Goal: Task Accomplishment & Management: Manage account settings

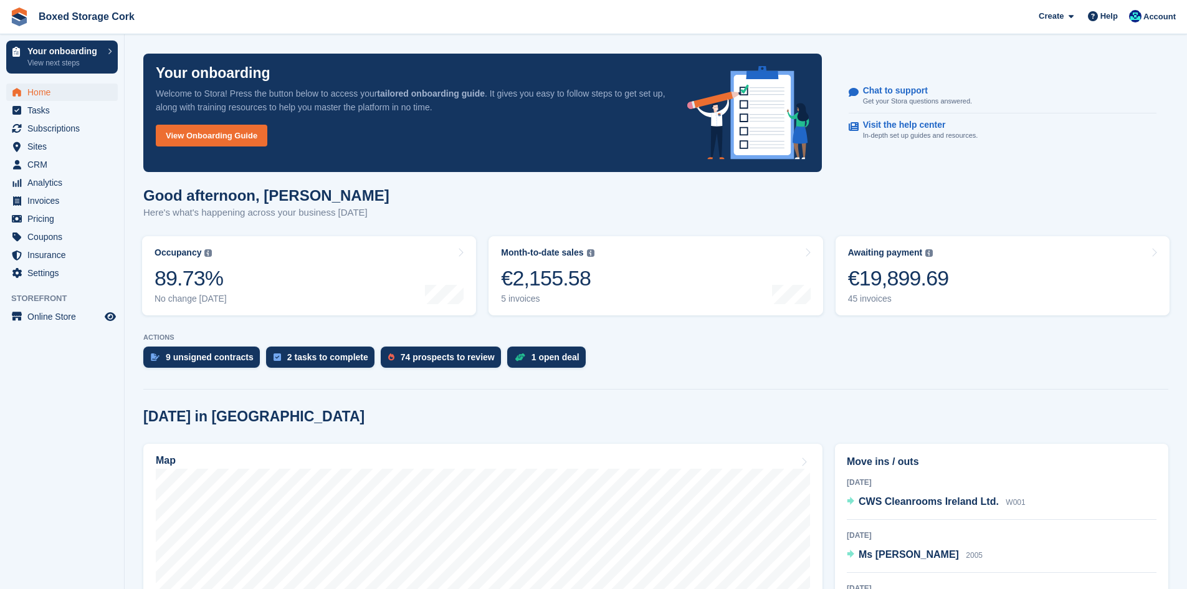
scroll to position [187, 0]
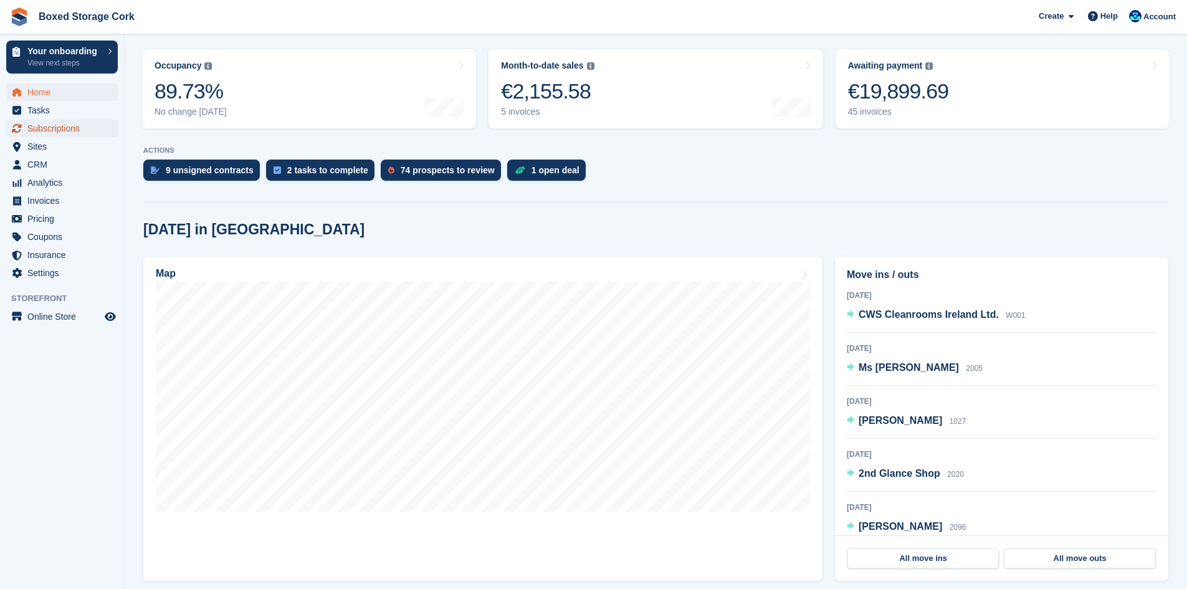
click at [64, 132] on span "Subscriptions" at bounding box center [64, 128] width 75 height 17
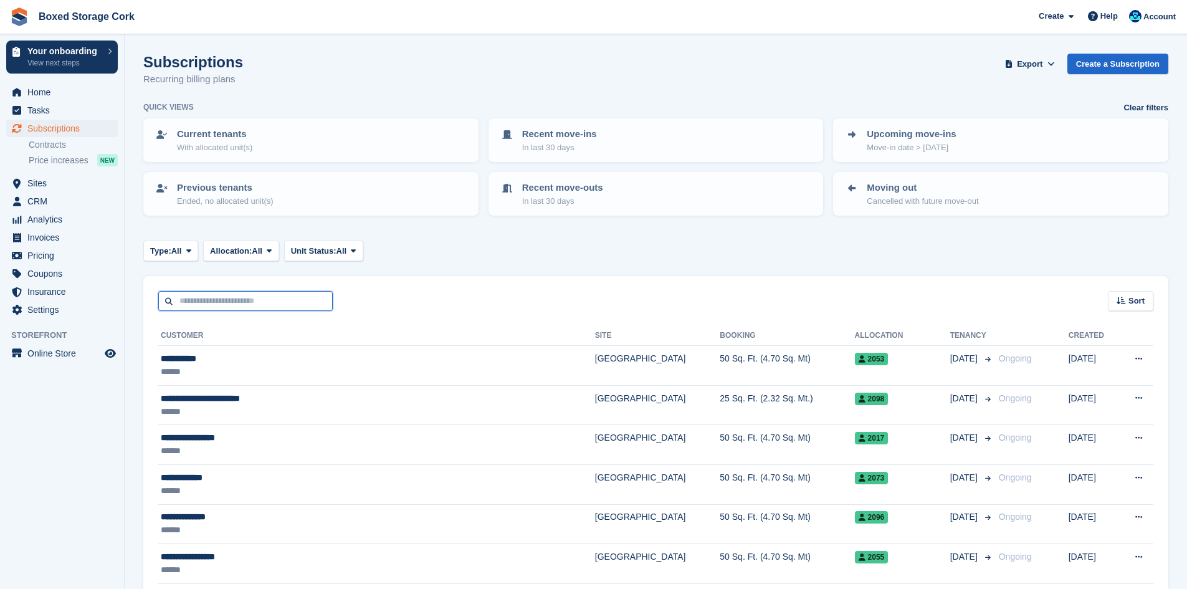
click at [257, 300] on input "text" at bounding box center [245, 301] width 174 height 21
type input "*****"
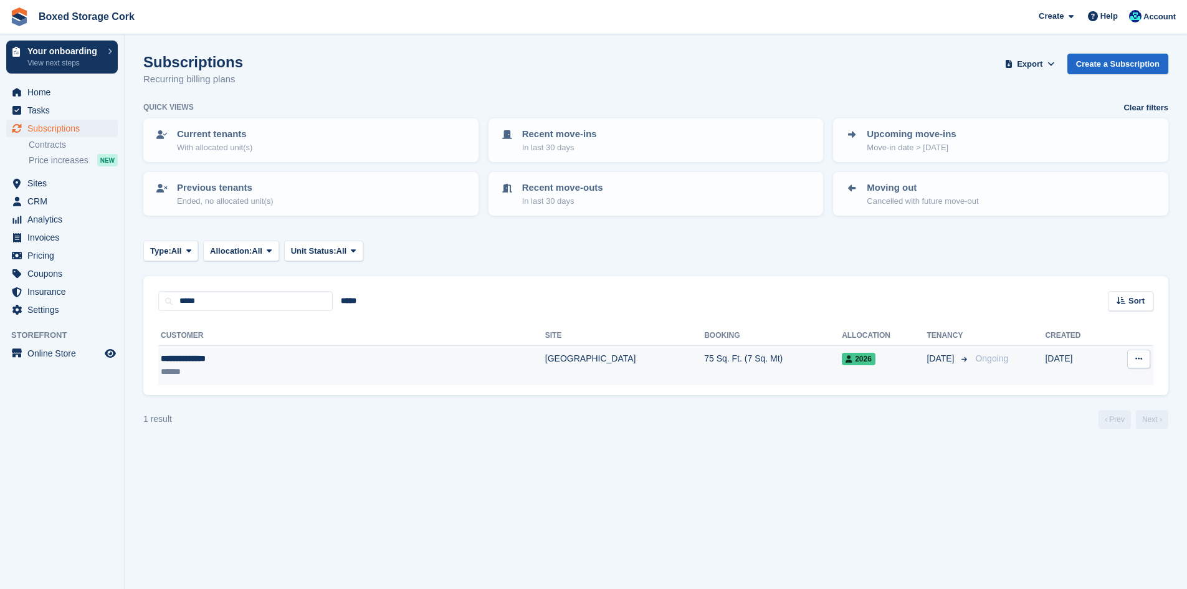
click at [271, 352] on div "**********" at bounding box center [270, 358] width 218 height 13
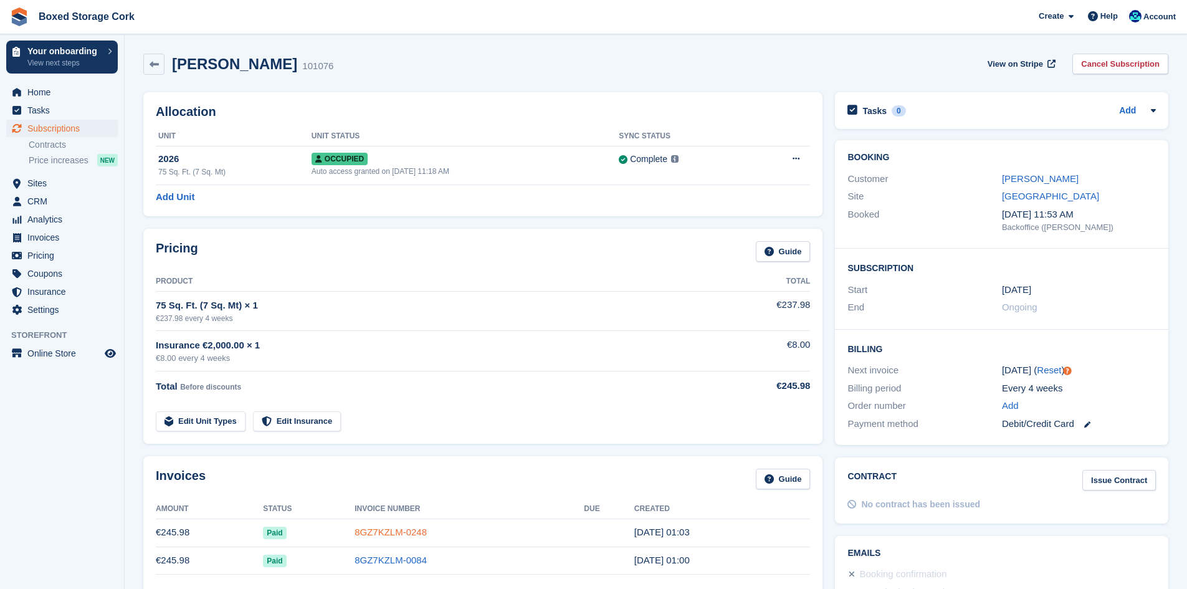
click at [384, 535] on link "8GZ7KZLM-0248" at bounding box center [391, 531] width 72 height 11
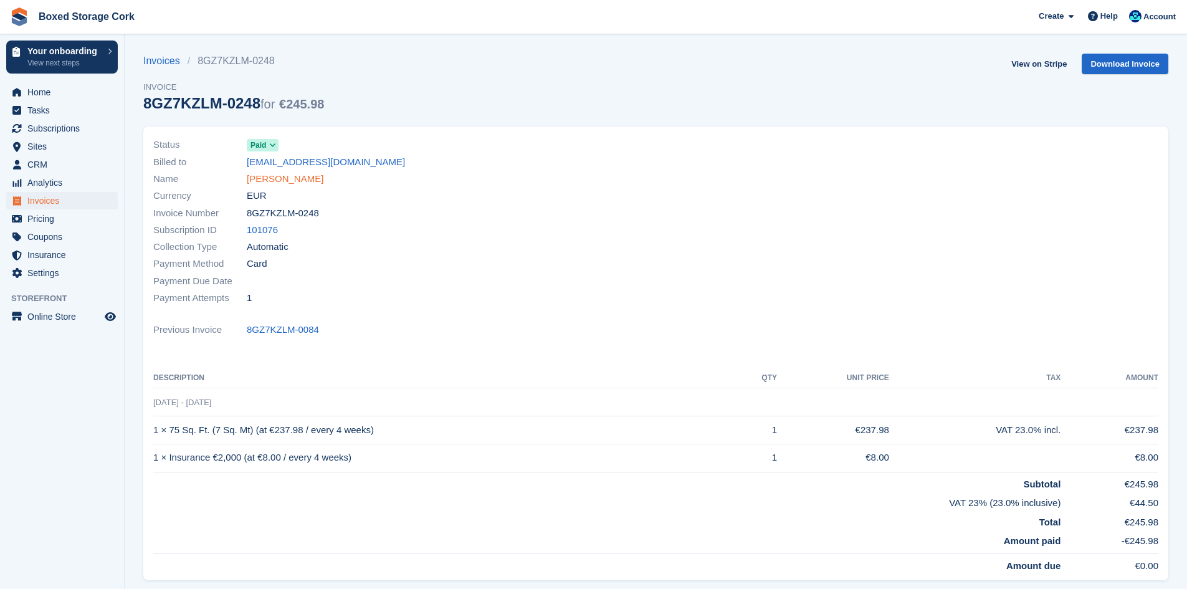
click at [285, 178] on link "[PERSON_NAME]" at bounding box center [285, 179] width 77 height 14
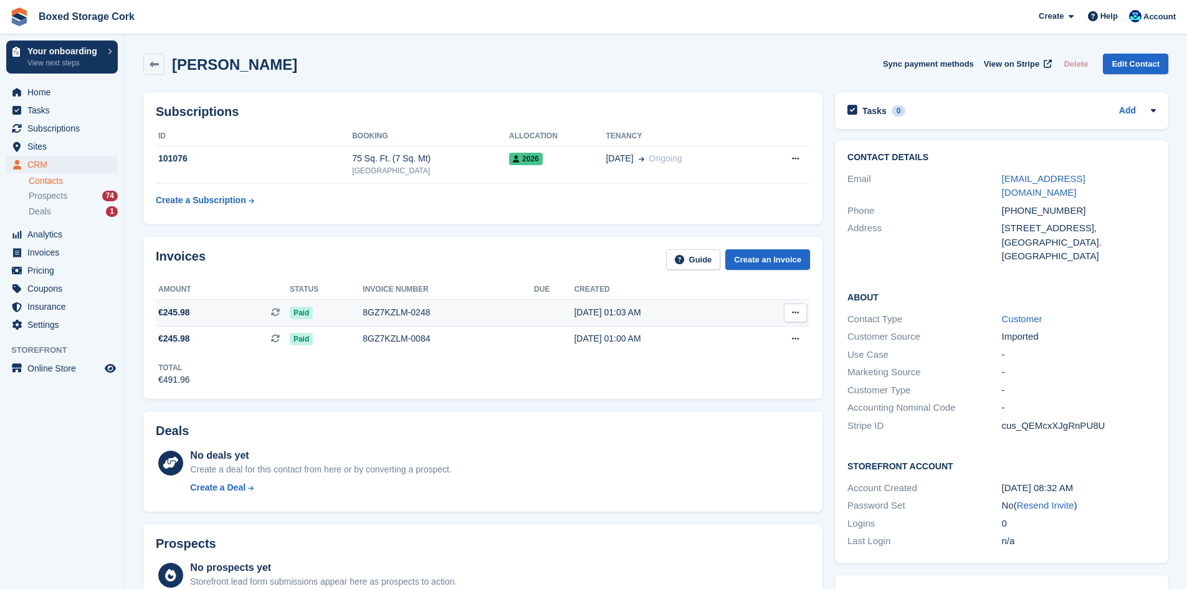
scroll to position [187, 0]
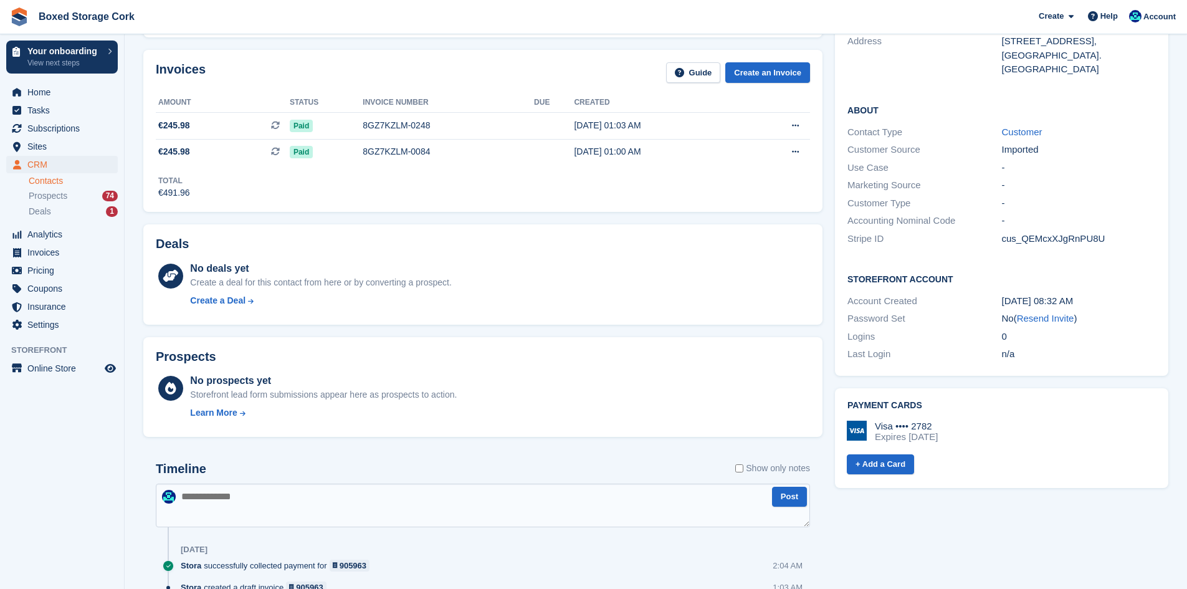
click at [214, 498] on textarea at bounding box center [483, 505] width 654 height 44
type textarea "**********"
click at [796, 494] on button "Post" at bounding box center [789, 497] width 35 height 21
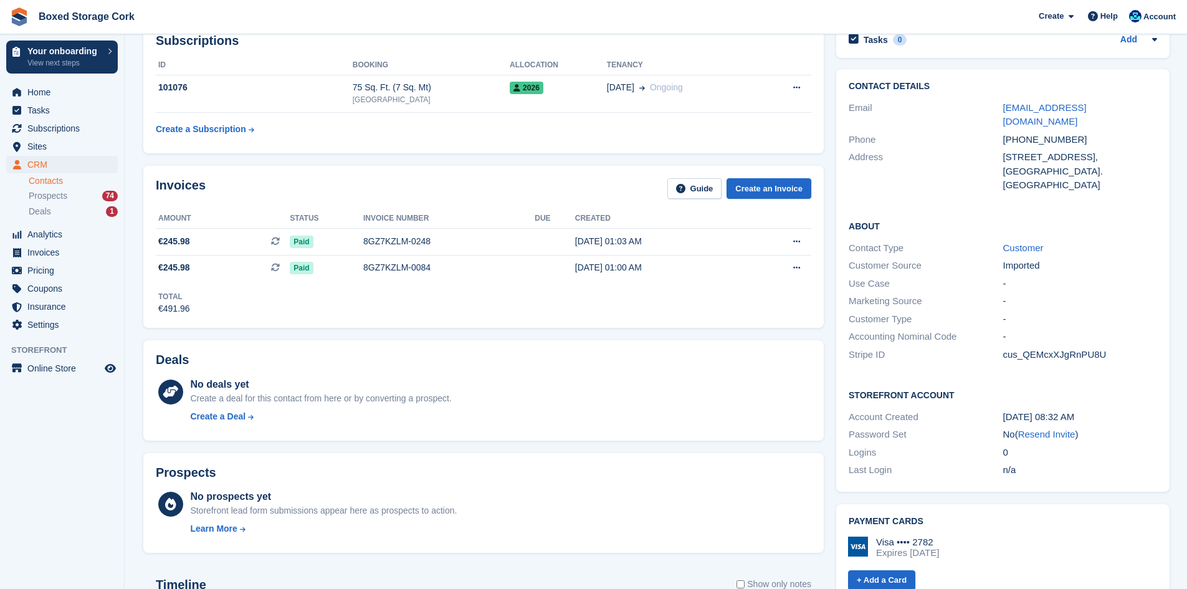
scroll to position [0, 0]
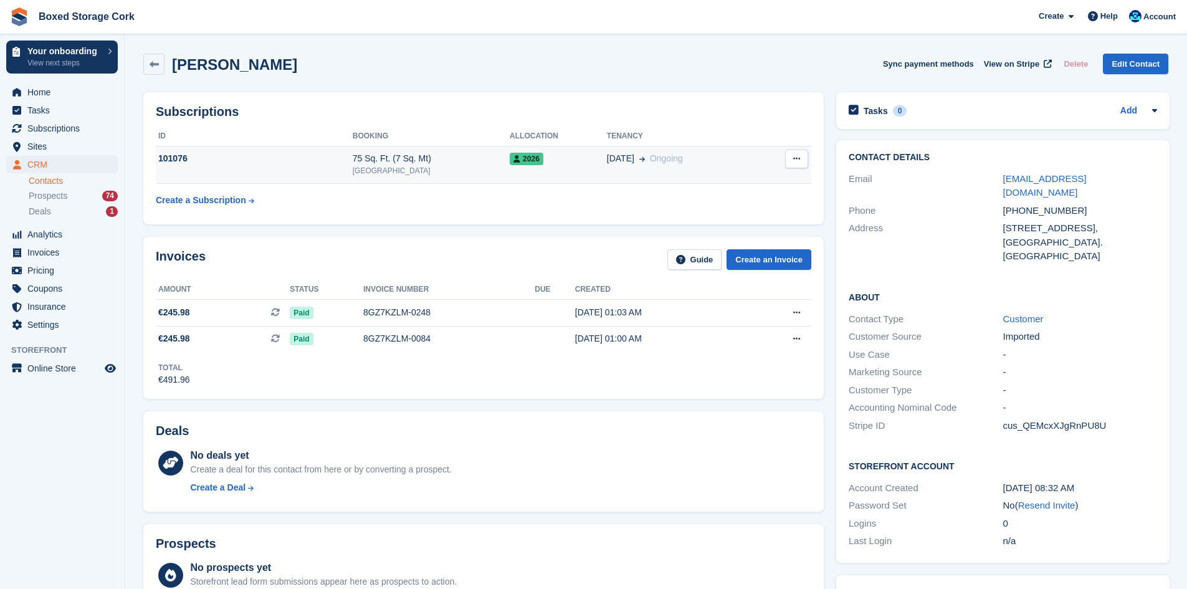
click at [284, 166] on td "101076" at bounding box center [254, 165] width 197 height 38
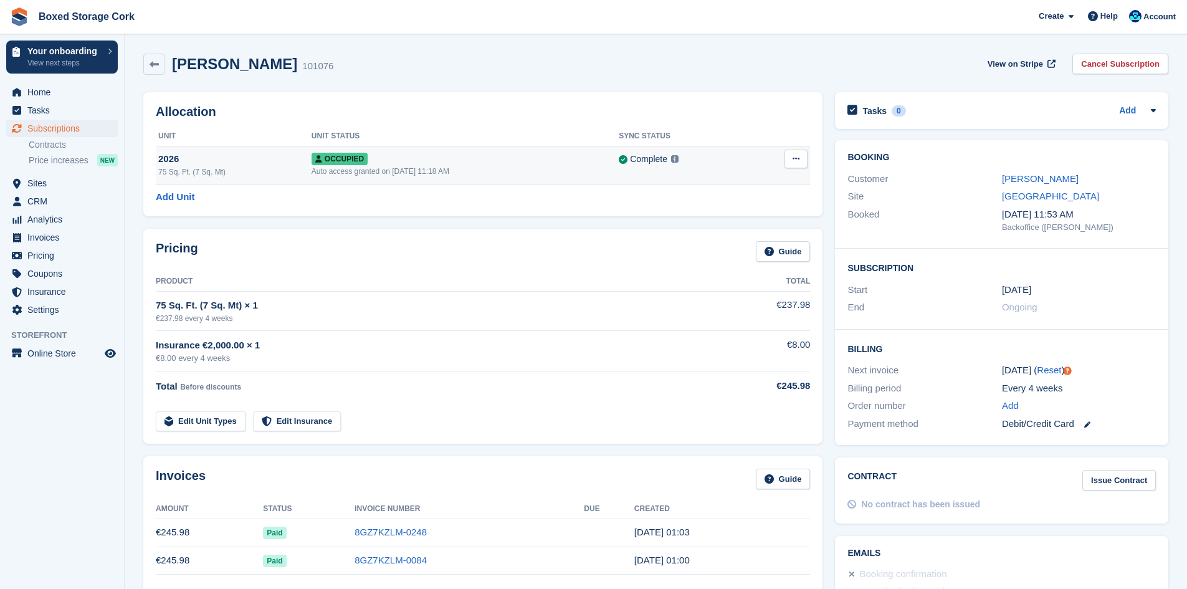
click at [794, 163] on icon at bounding box center [795, 159] width 7 height 8
click at [1116, 60] on link "Cancel Subscription" at bounding box center [1120, 64] width 96 height 21
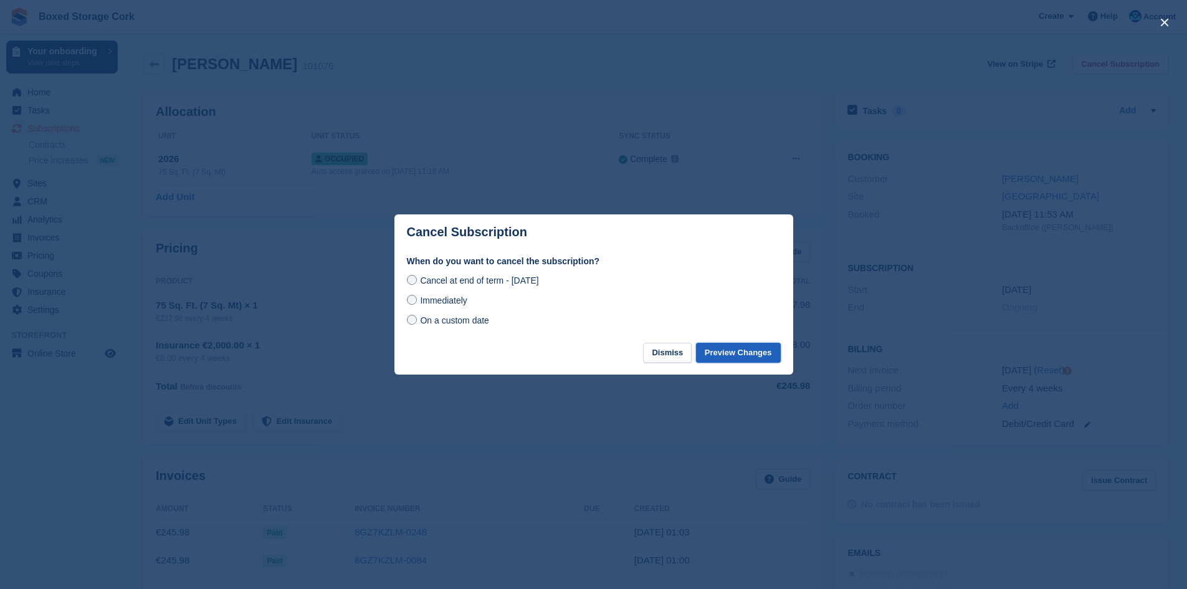
click at [740, 355] on button "Preview Changes" at bounding box center [738, 353] width 85 height 21
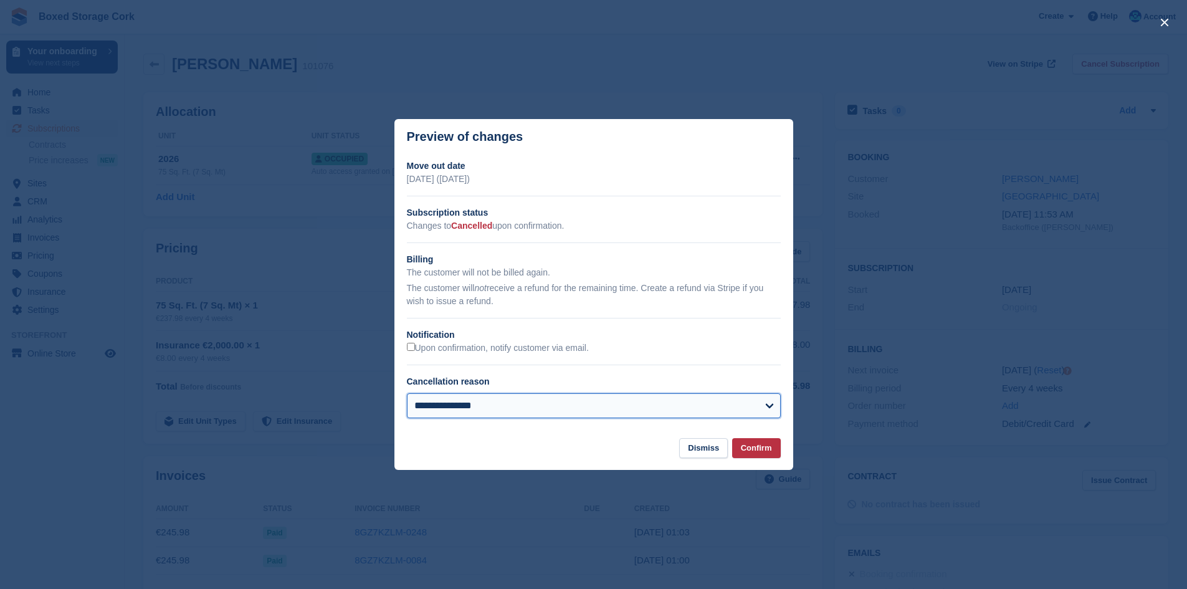
click at [768, 404] on select "**********" at bounding box center [594, 405] width 374 height 25
select select "**********"
click at [407, 394] on select "**********" at bounding box center [594, 405] width 374 height 25
click at [756, 450] on button "Confirm" at bounding box center [756, 448] width 49 height 21
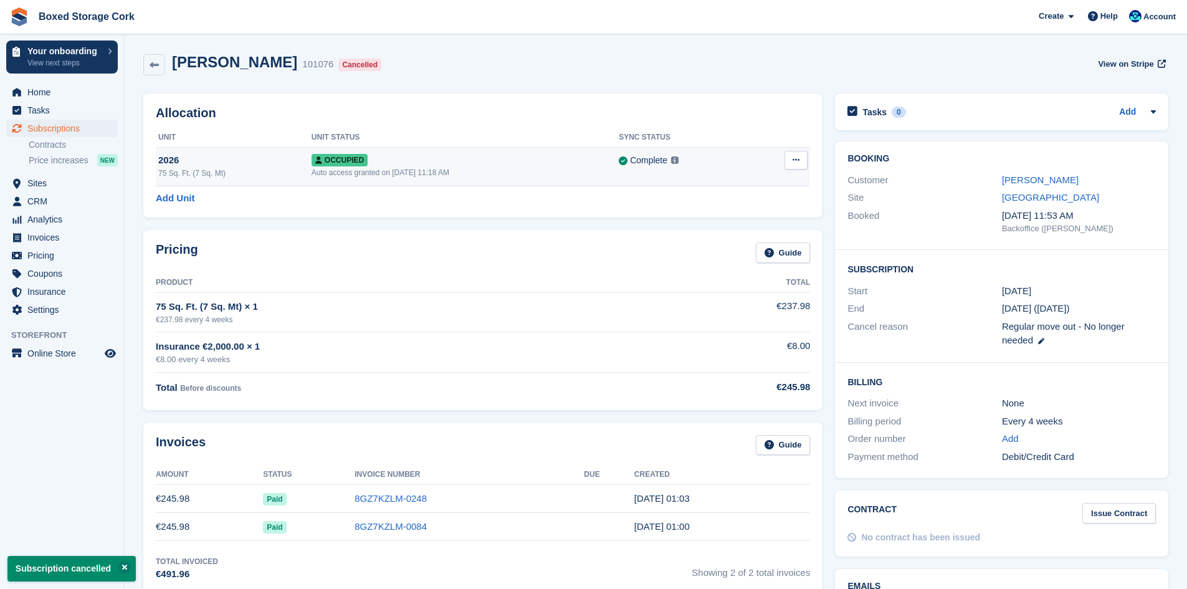
click at [794, 163] on icon at bounding box center [795, 160] width 7 height 8
click at [725, 226] on p "Deallocate" at bounding box center [747, 227] width 108 height 16
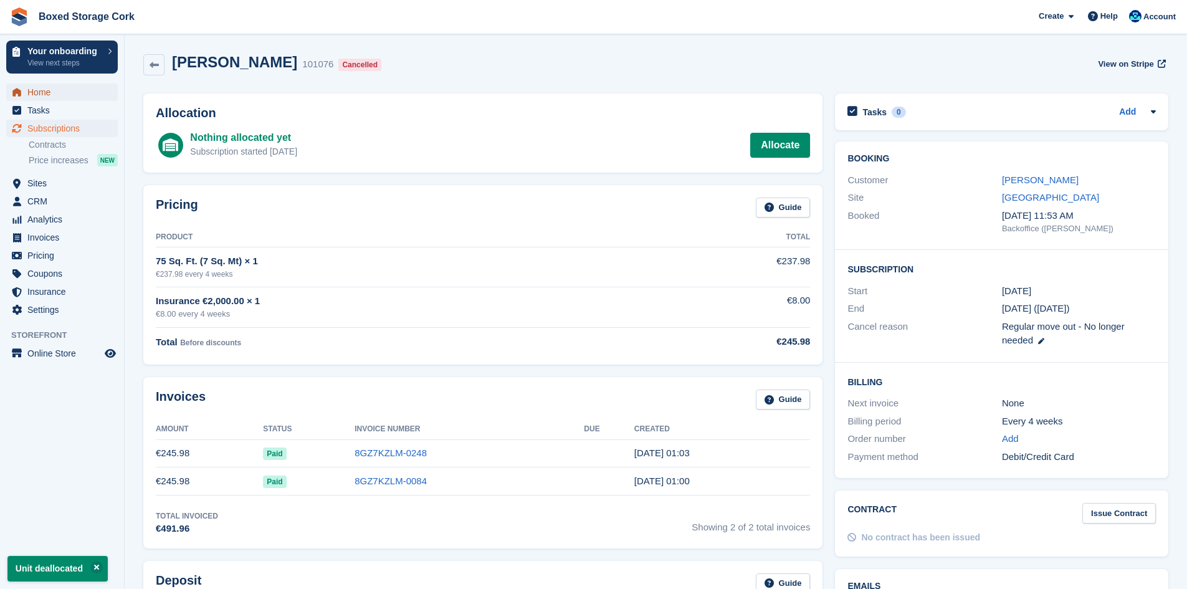
click at [52, 95] on span "Home" at bounding box center [64, 91] width 75 height 17
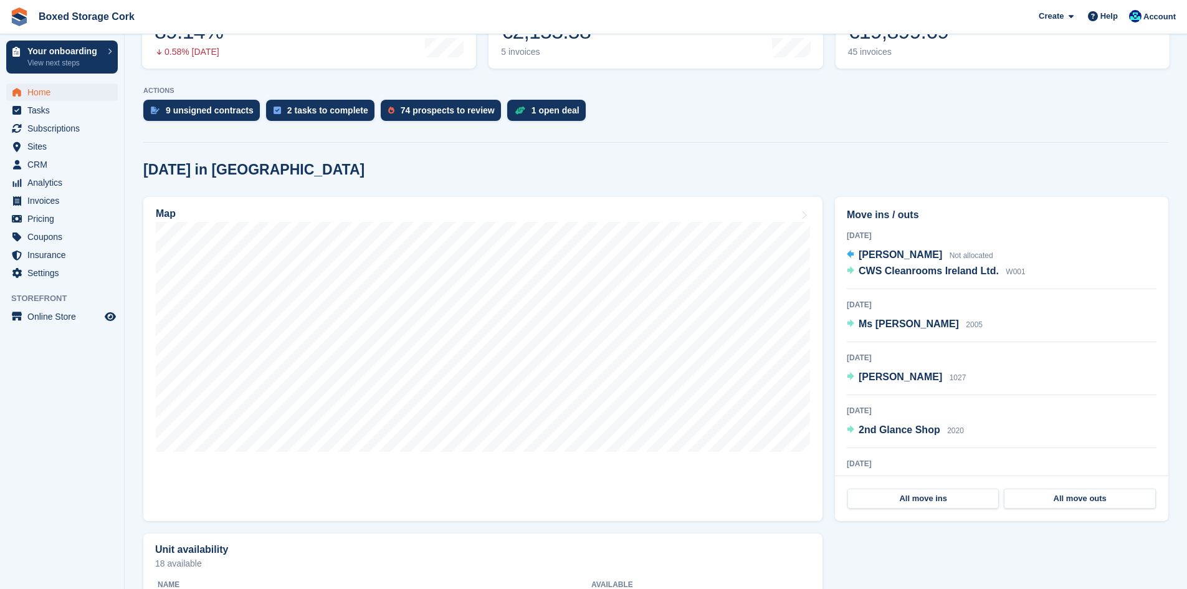
scroll to position [249, 0]
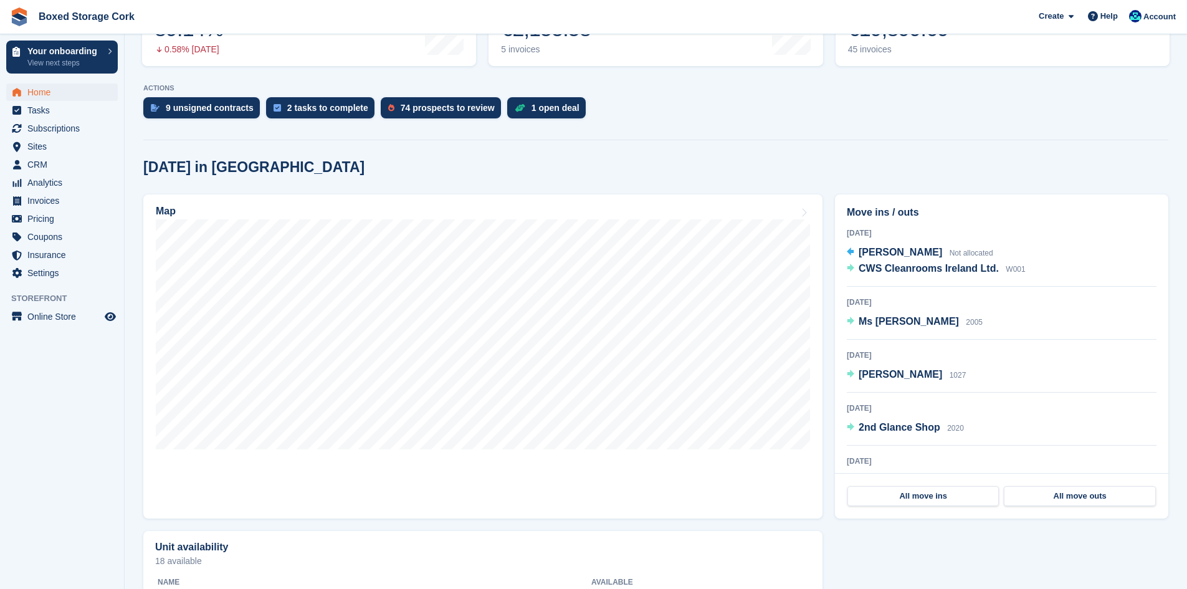
scroll to position [249, 0]
click at [49, 133] on span "Subscriptions" at bounding box center [64, 128] width 75 height 17
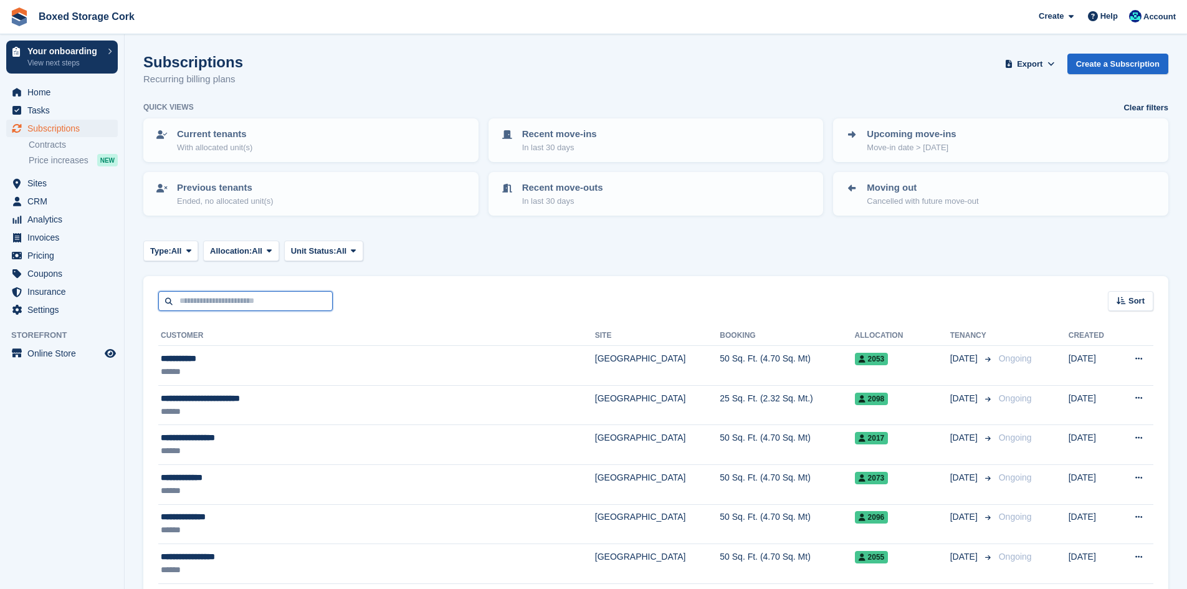
click at [206, 297] on input "text" at bounding box center [245, 301] width 174 height 21
type input "*****"
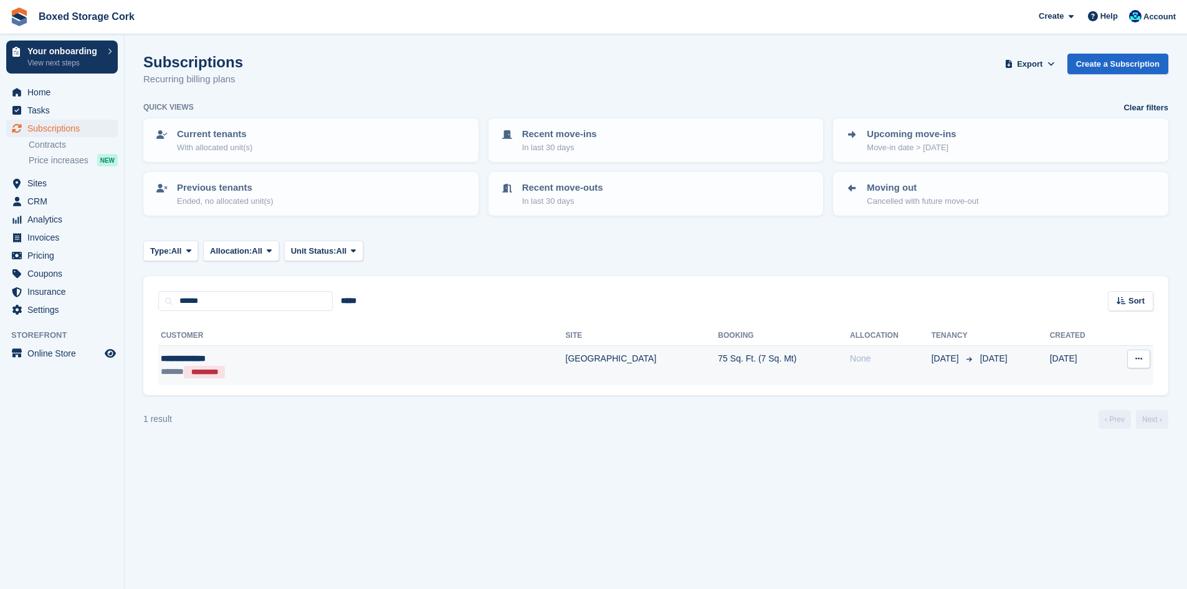
click at [332, 363] on div "**********" at bounding box center [281, 358] width 240 height 13
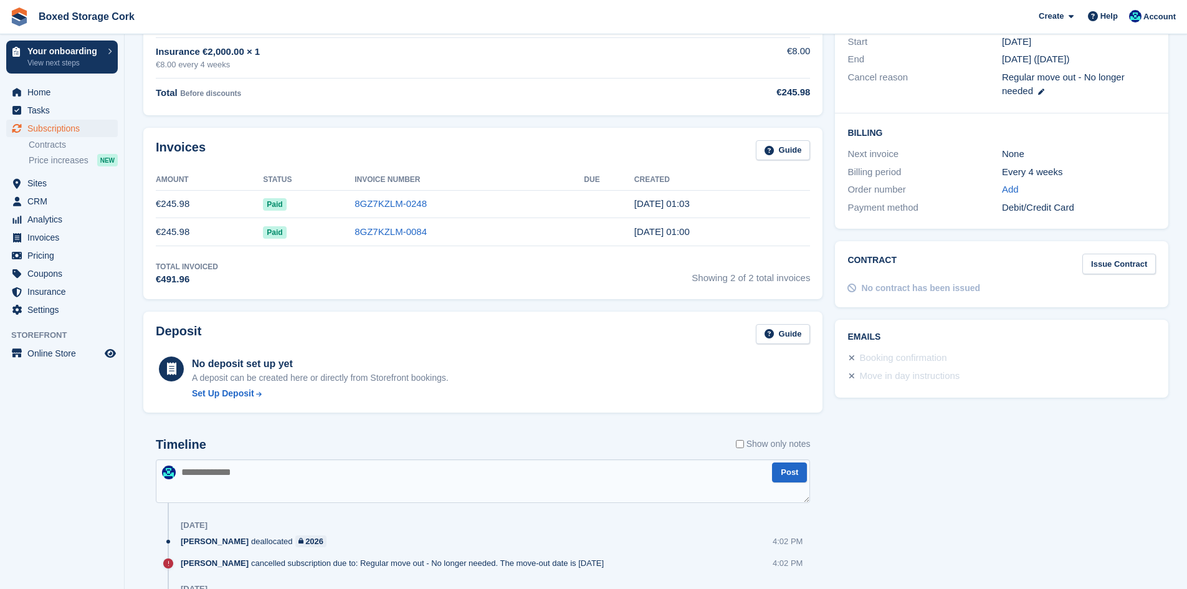
scroll to position [498, 0]
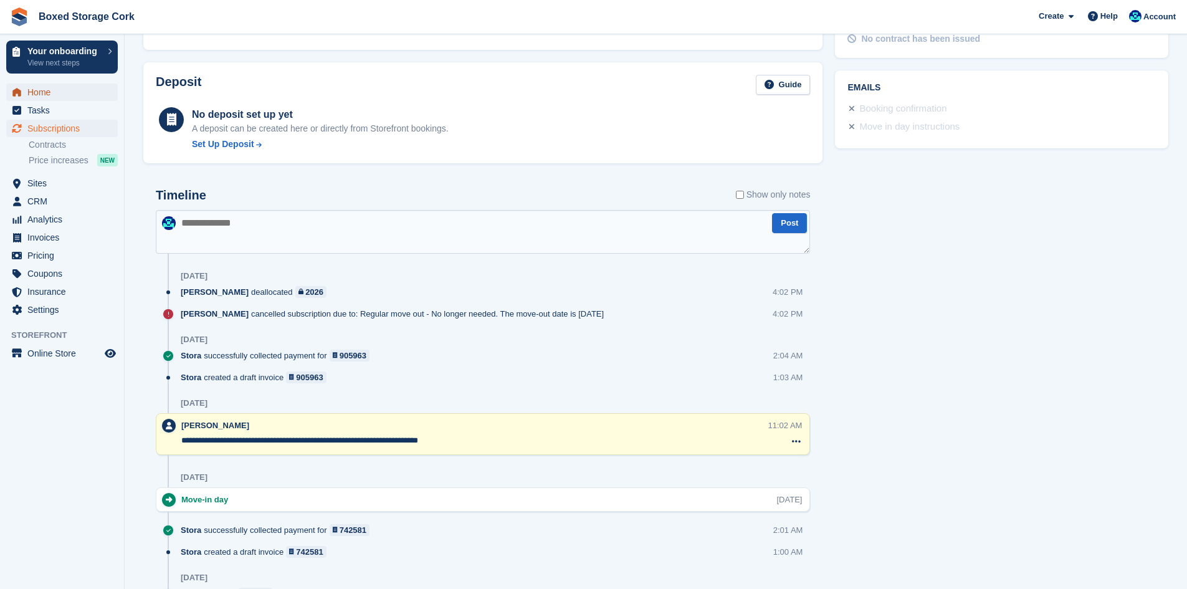
click at [49, 92] on span "Home" at bounding box center [64, 91] width 75 height 17
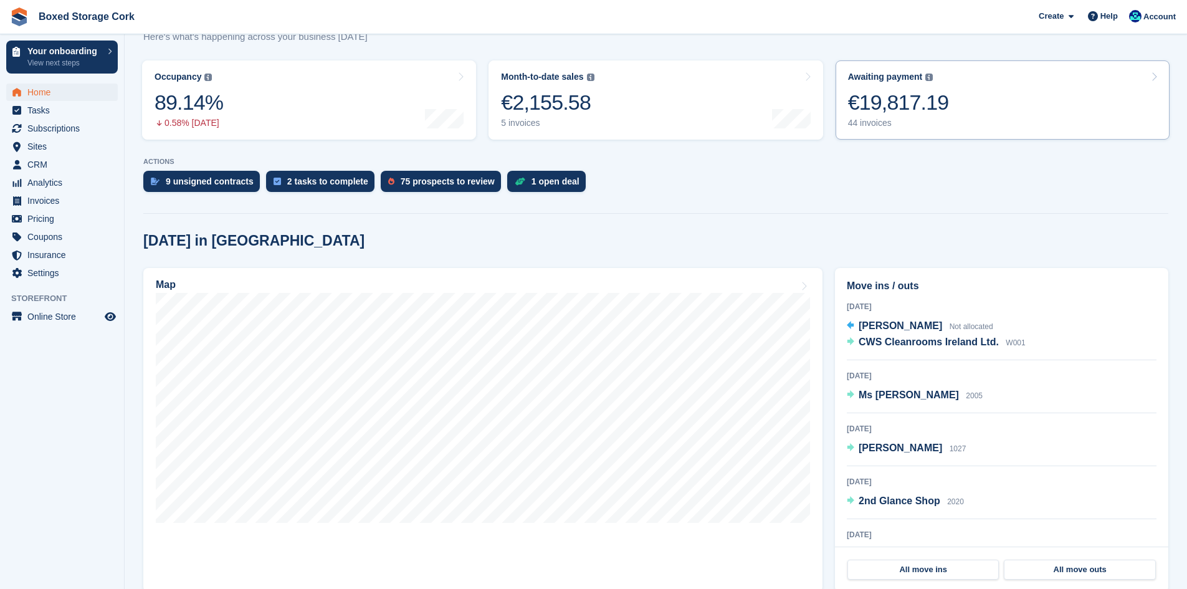
scroll to position [187, 0]
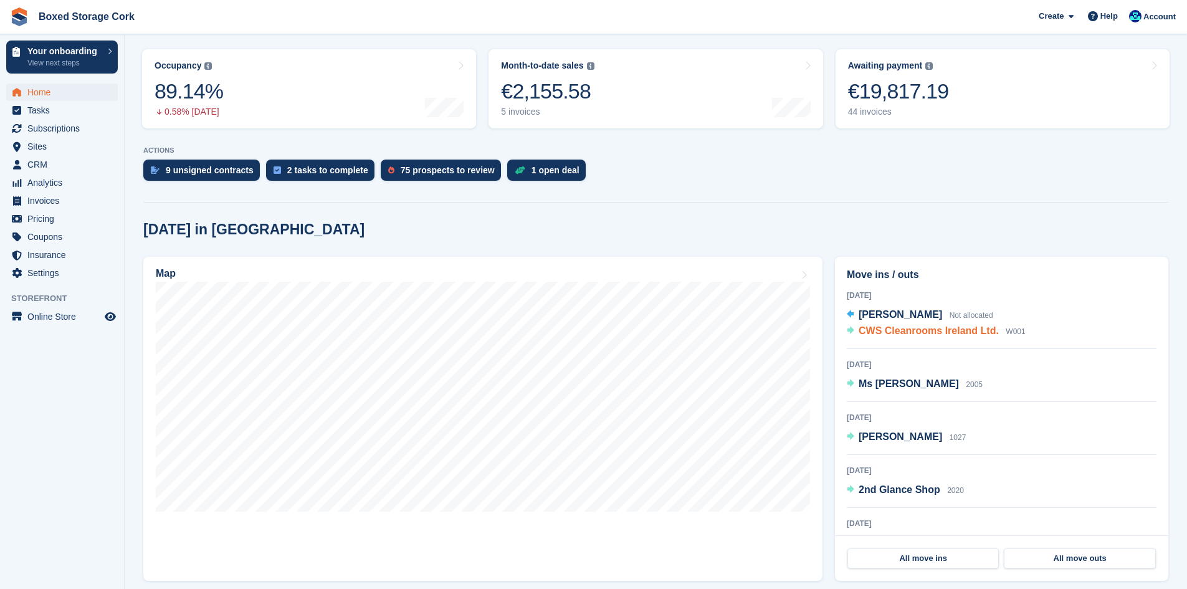
click at [917, 328] on span "CWS Cleanrooms Ireland Ltd." at bounding box center [929, 330] width 140 height 11
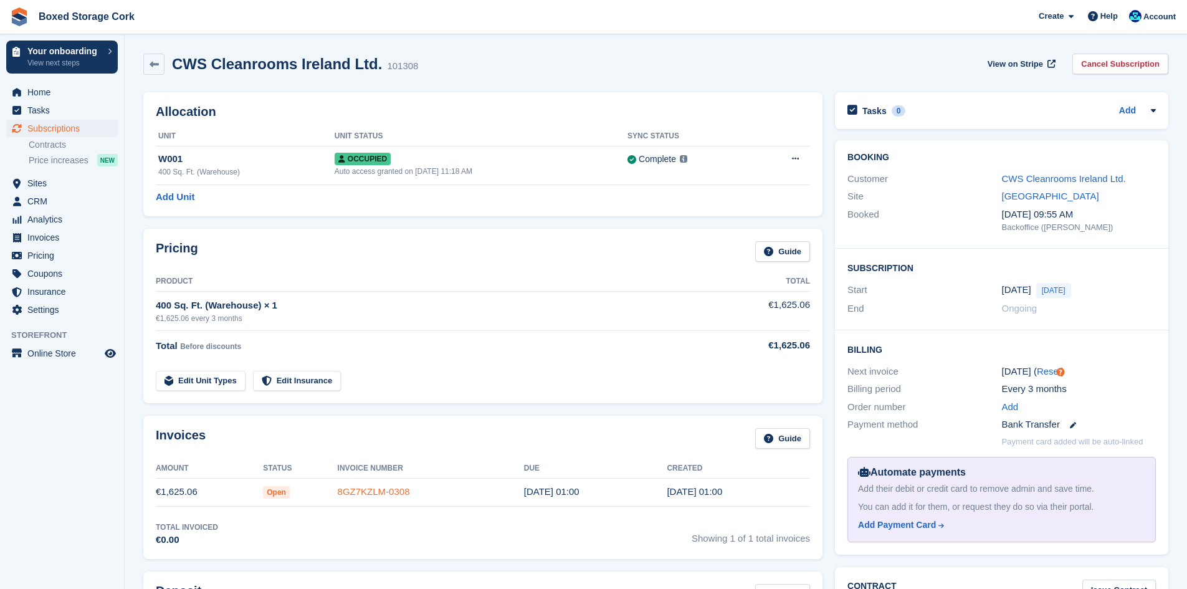
click at [371, 493] on link "8GZ7KZLM-0308" at bounding box center [374, 491] width 72 height 11
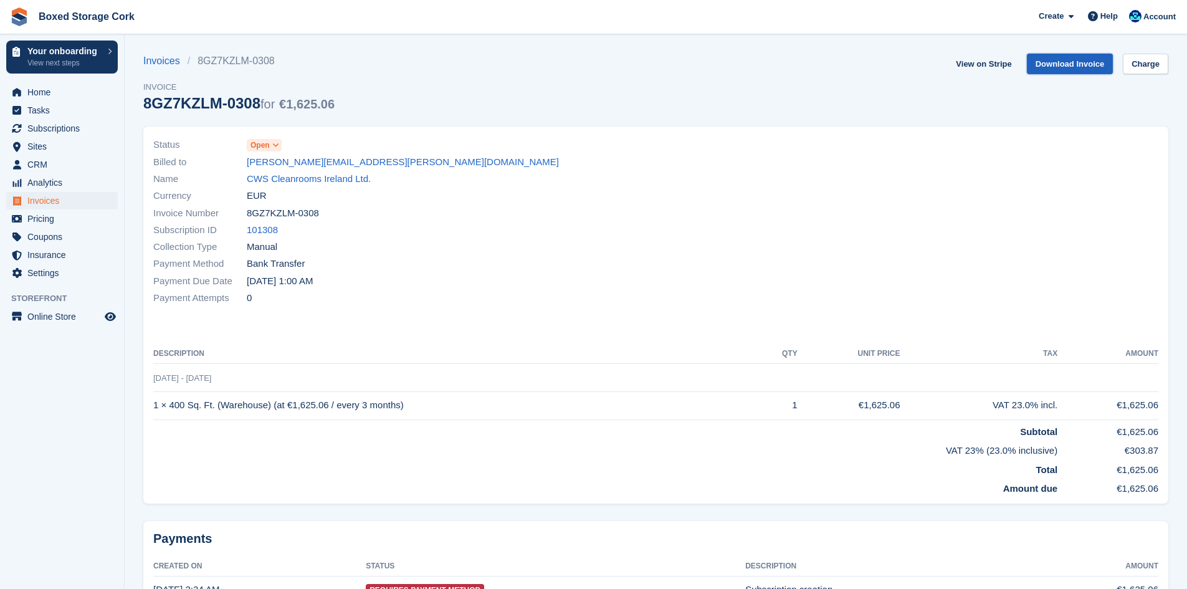
click at [1064, 60] on link "Download Invoice" at bounding box center [1070, 64] width 87 height 21
click at [292, 178] on link "CWS Cleanrooms Ireland Ltd." at bounding box center [309, 179] width 124 height 14
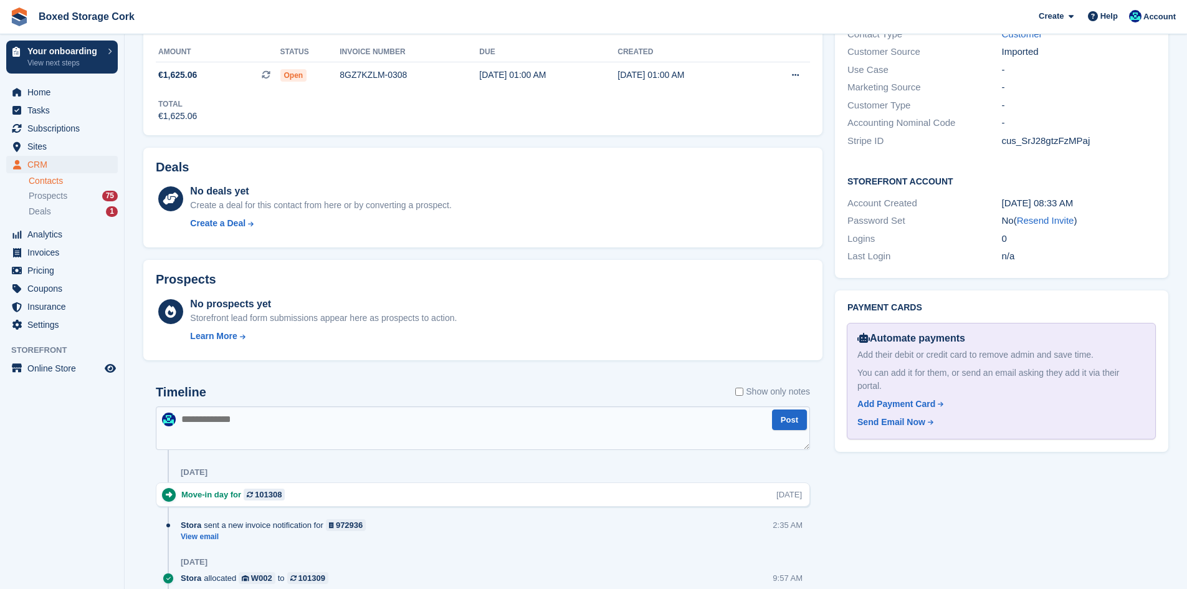
scroll to position [436, 0]
click at [211, 420] on textarea at bounding box center [483, 427] width 654 height 44
type textarea "**********"
click at [785, 419] on button "Post" at bounding box center [789, 418] width 35 height 21
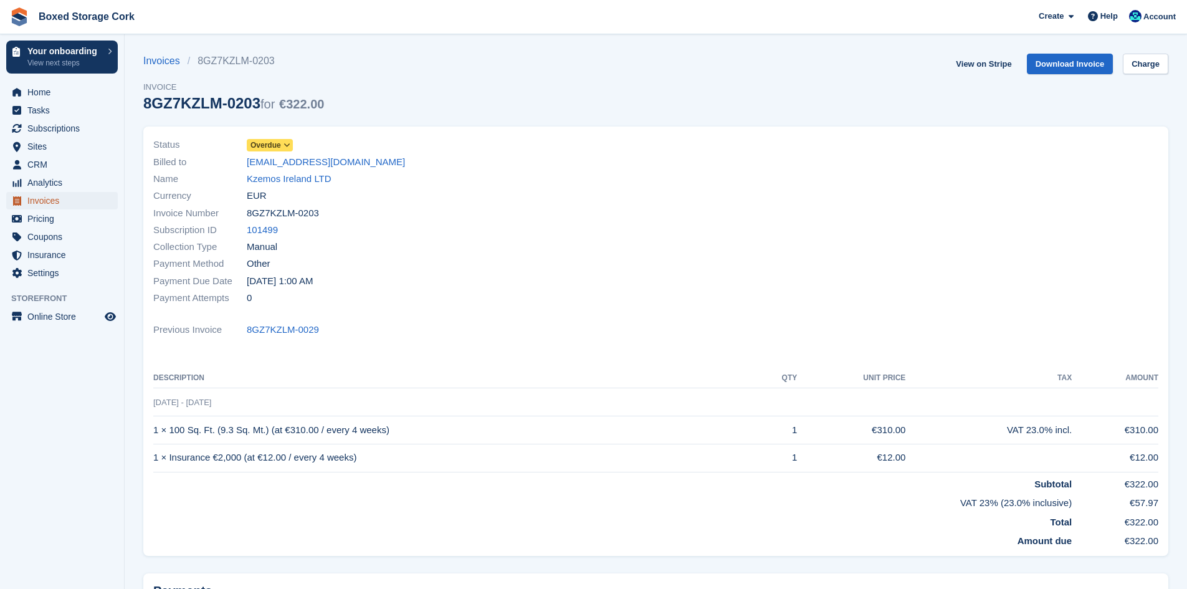
click at [45, 201] on span "Invoices" at bounding box center [64, 200] width 75 height 17
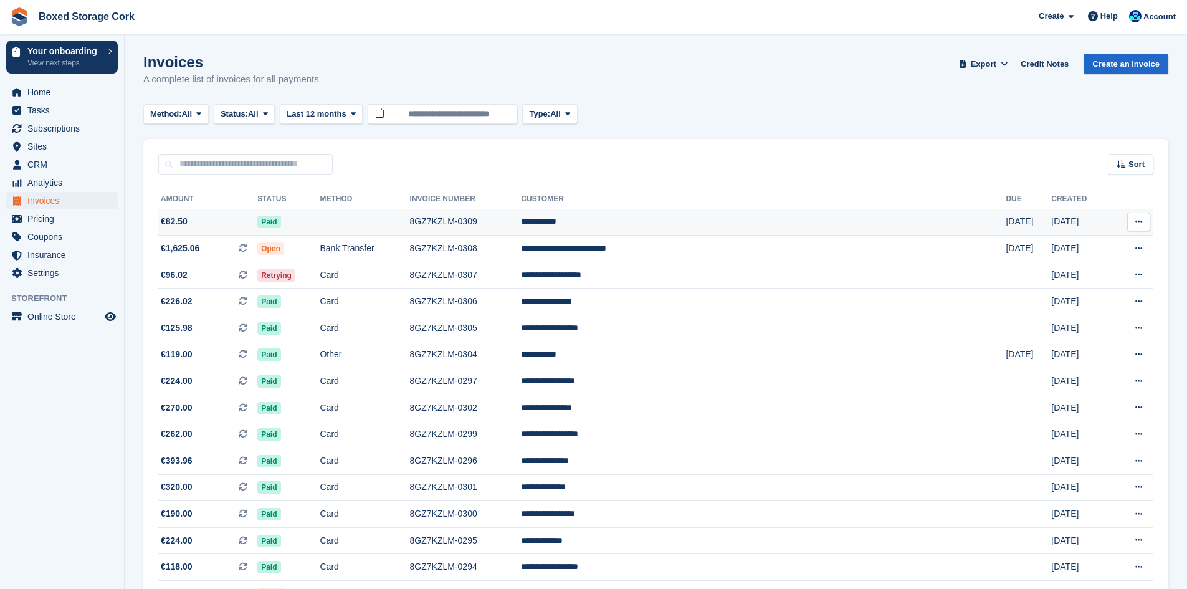
click at [409, 221] on td at bounding box center [365, 222] width 90 height 27
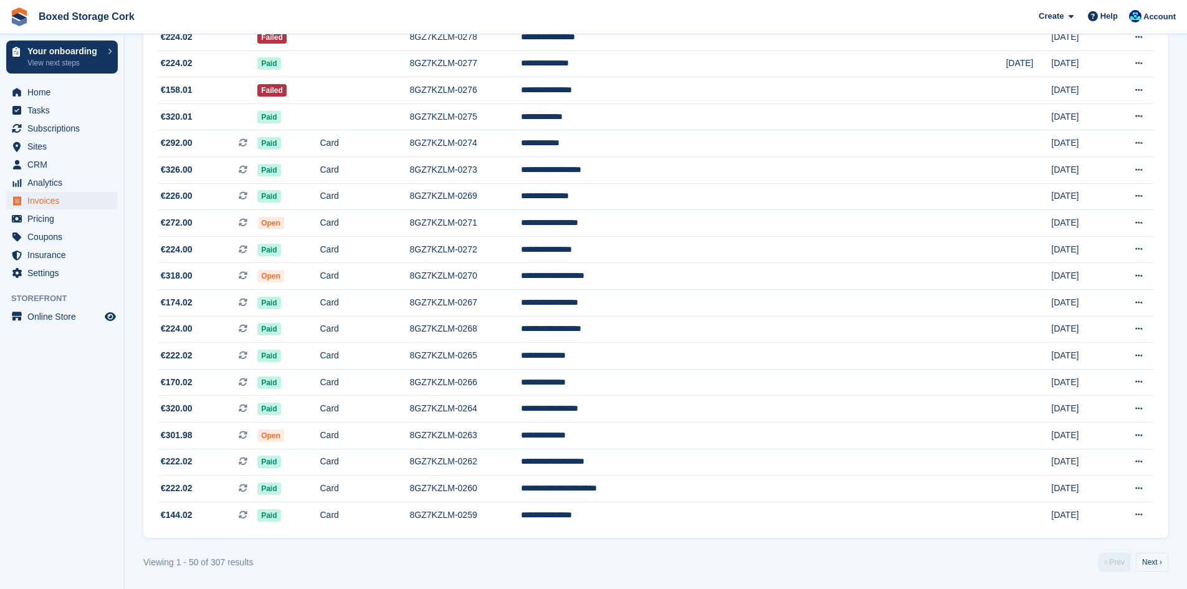
scroll to position [1009, 0]
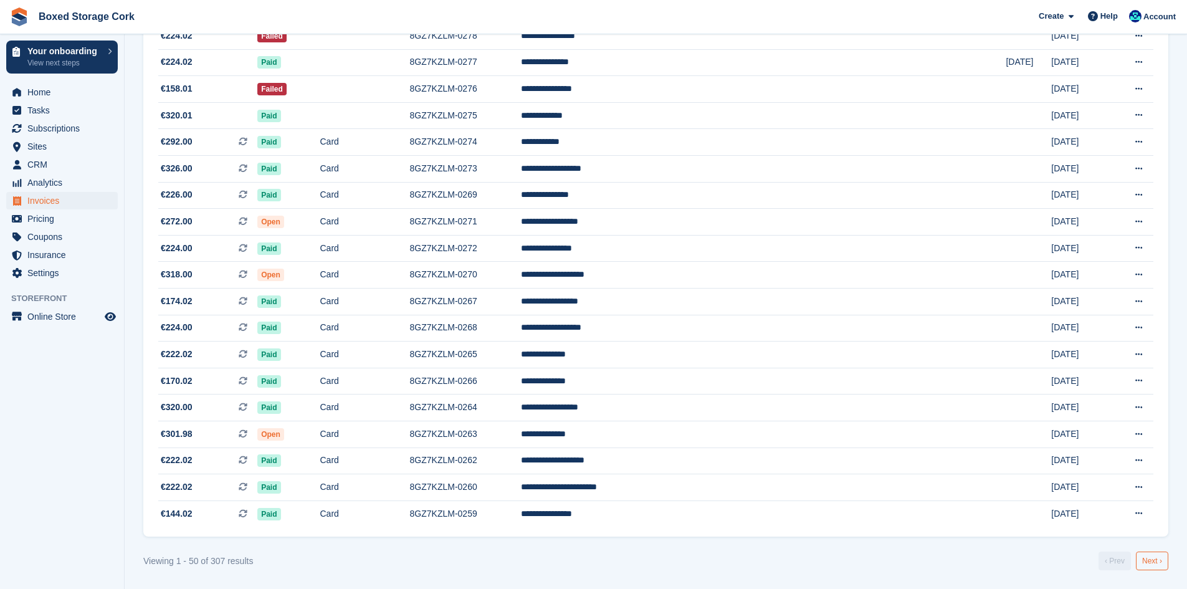
click at [1149, 562] on link "Next ›" at bounding box center [1152, 560] width 32 height 19
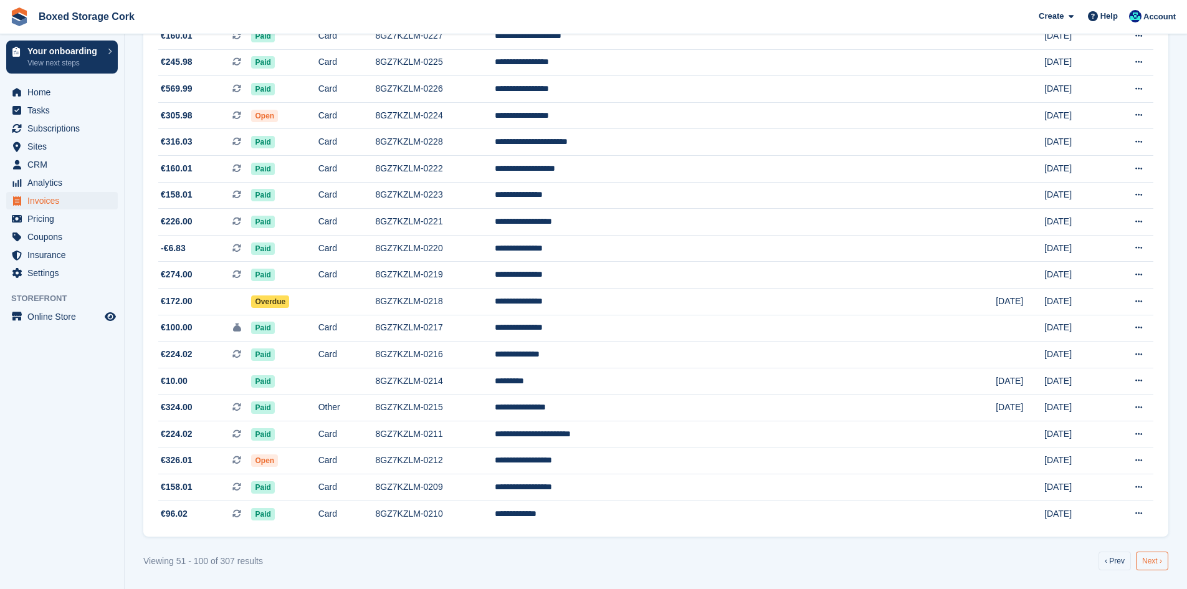
click at [1158, 562] on link "Next ›" at bounding box center [1152, 560] width 32 height 19
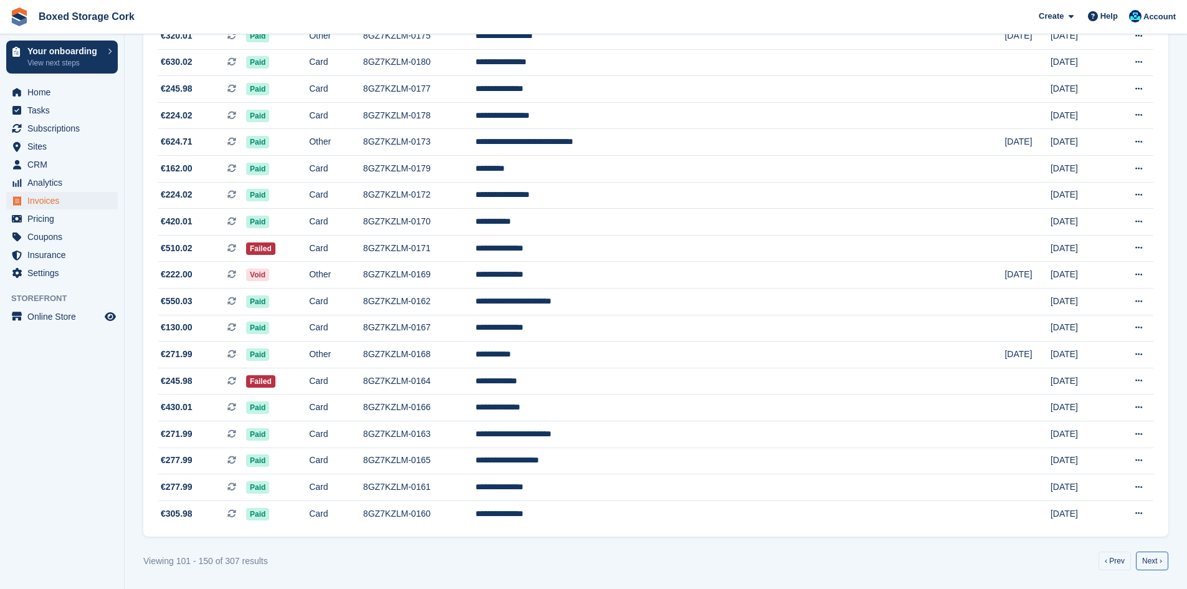
click at [1158, 562] on link "Next ›" at bounding box center [1152, 560] width 32 height 19
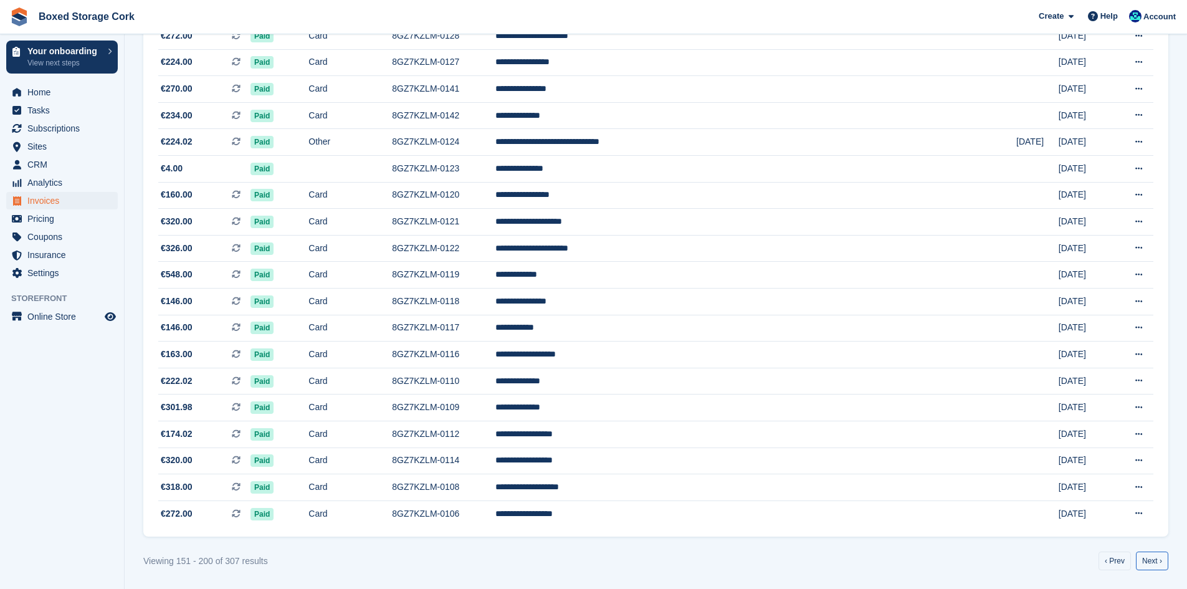
click at [1158, 562] on link "Next ›" at bounding box center [1152, 560] width 32 height 19
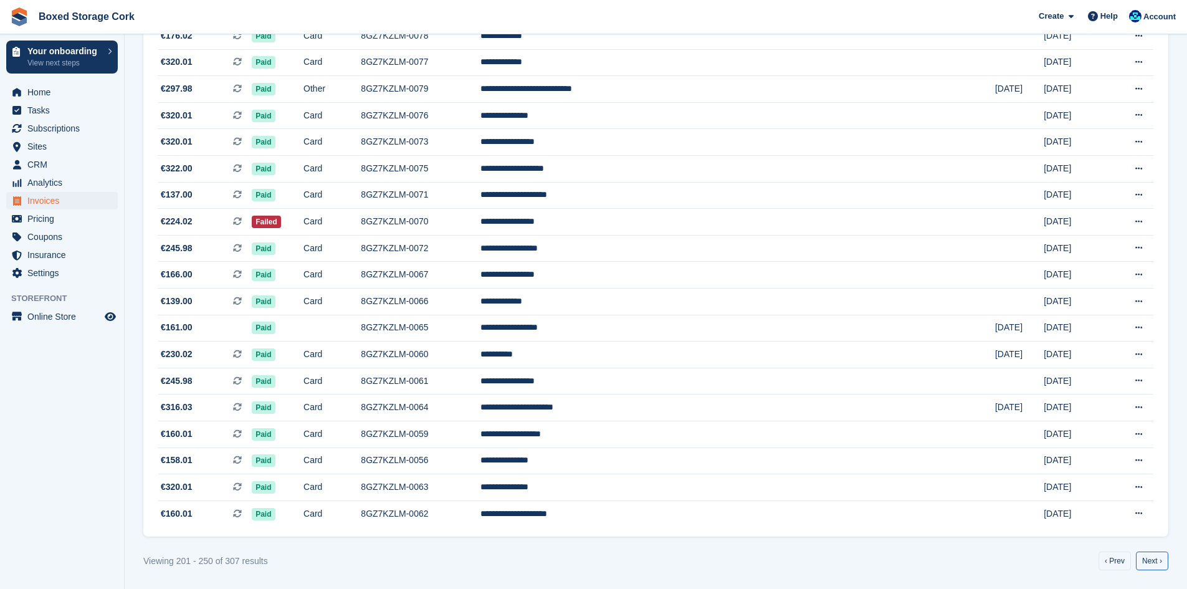
click at [1158, 562] on link "Next ›" at bounding box center [1152, 560] width 32 height 19
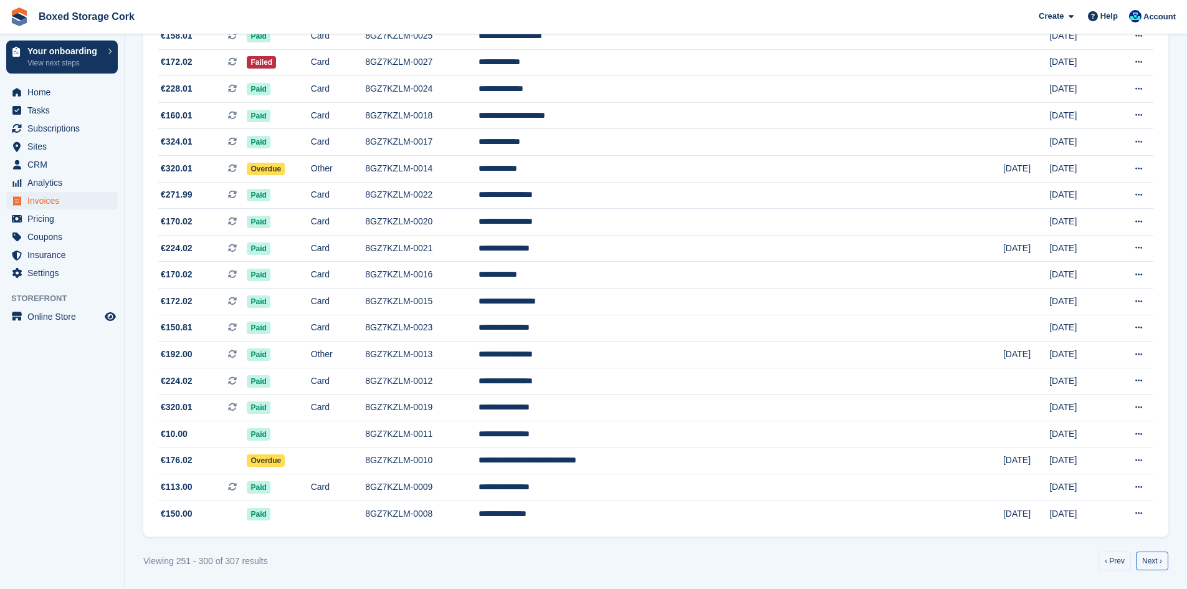
click at [1158, 562] on link "Next ›" at bounding box center [1152, 560] width 32 height 19
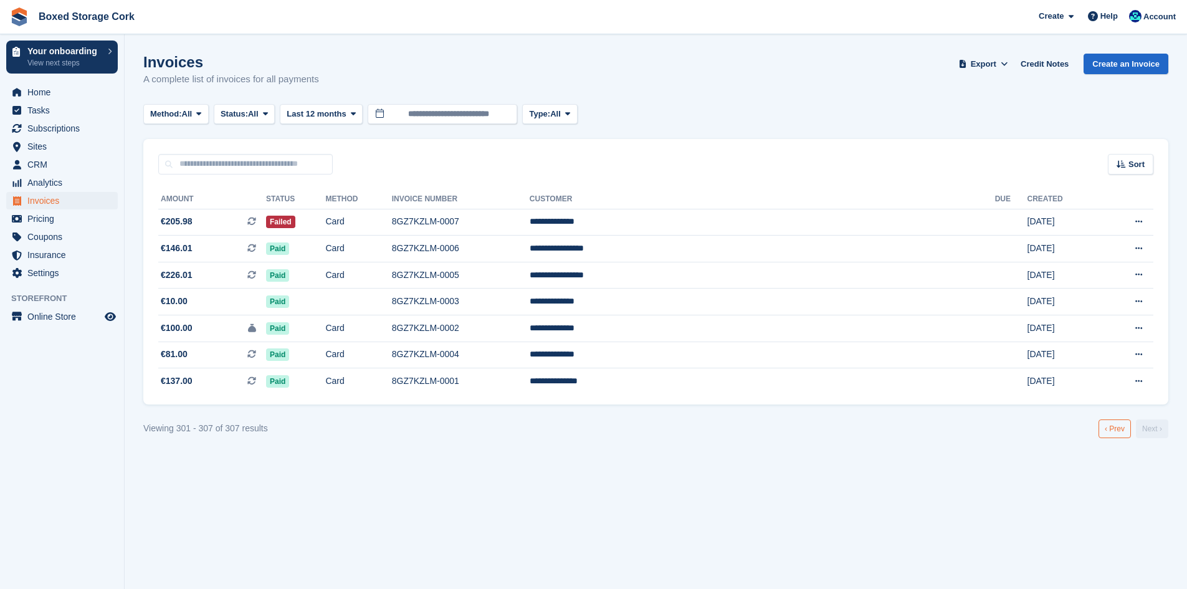
click at [1115, 435] on link "‹ Prev" at bounding box center [1114, 428] width 32 height 19
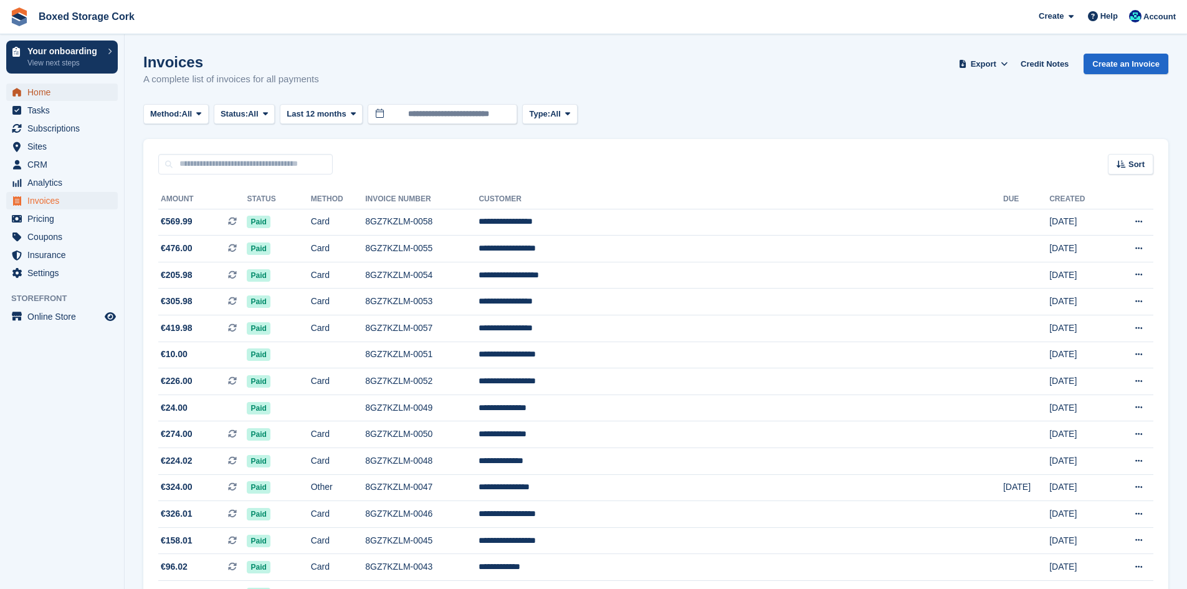
click at [47, 95] on span "Home" at bounding box center [64, 91] width 75 height 17
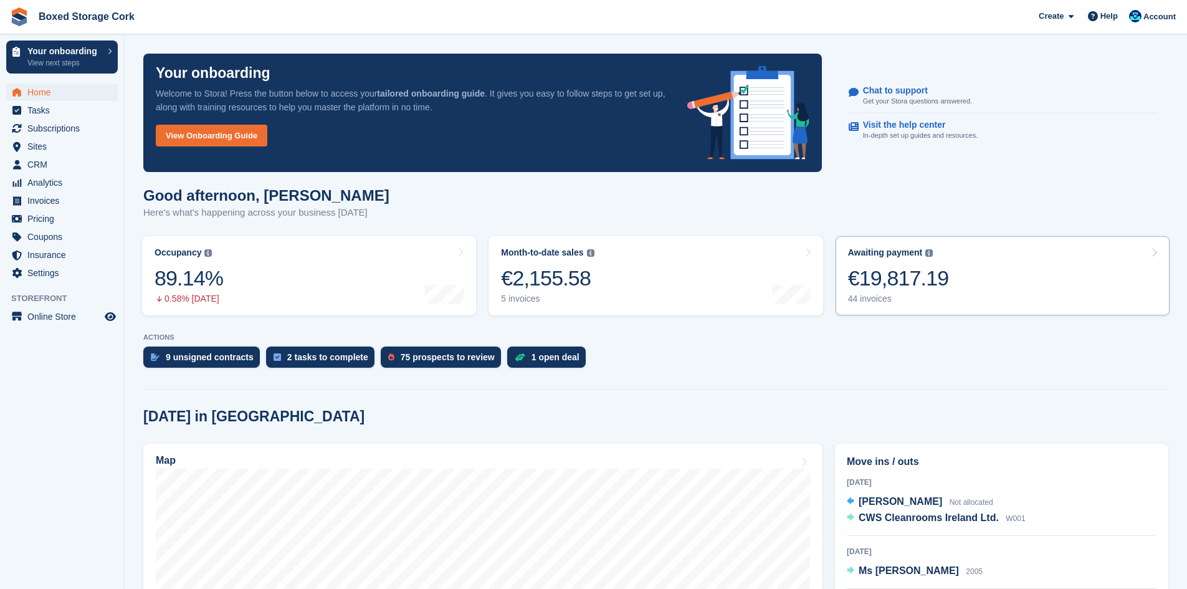
click at [895, 278] on div "€19,817.19" at bounding box center [898, 278] width 101 height 26
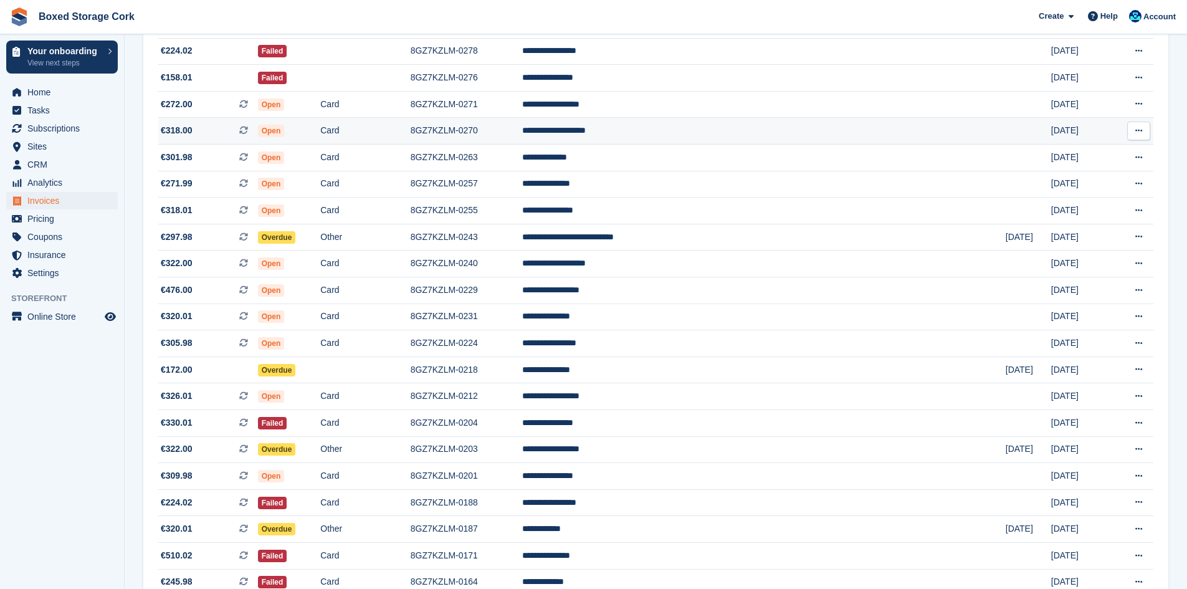
scroll to position [125, 0]
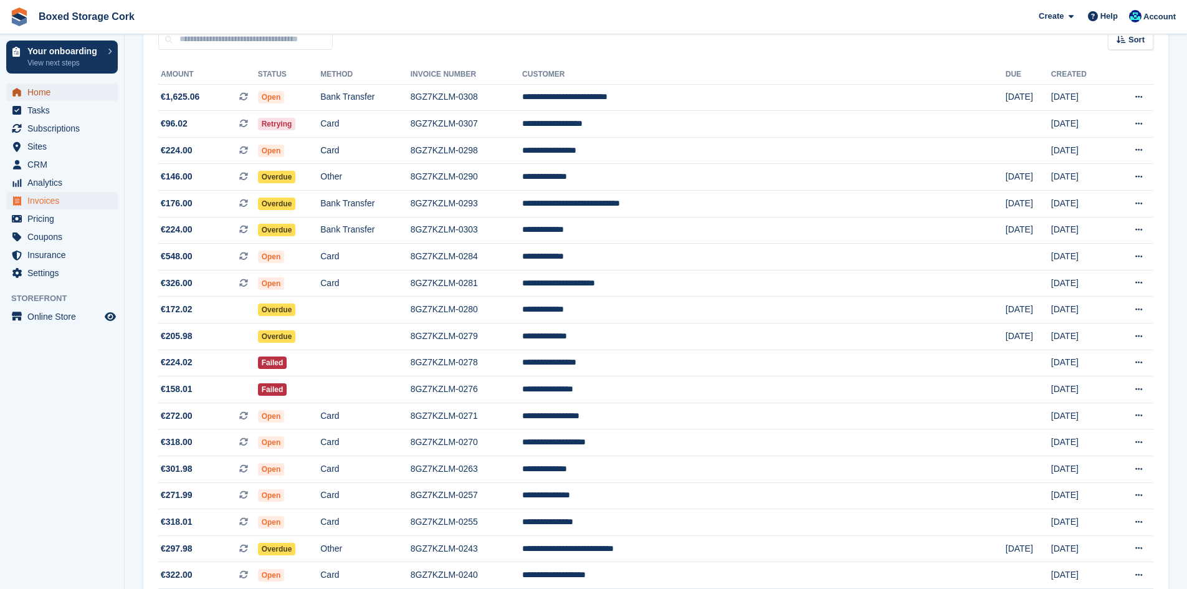
click at [39, 92] on span "Home" at bounding box center [64, 91] width 75 height 17
